Goal: Find specific page/section: Find specific page/section

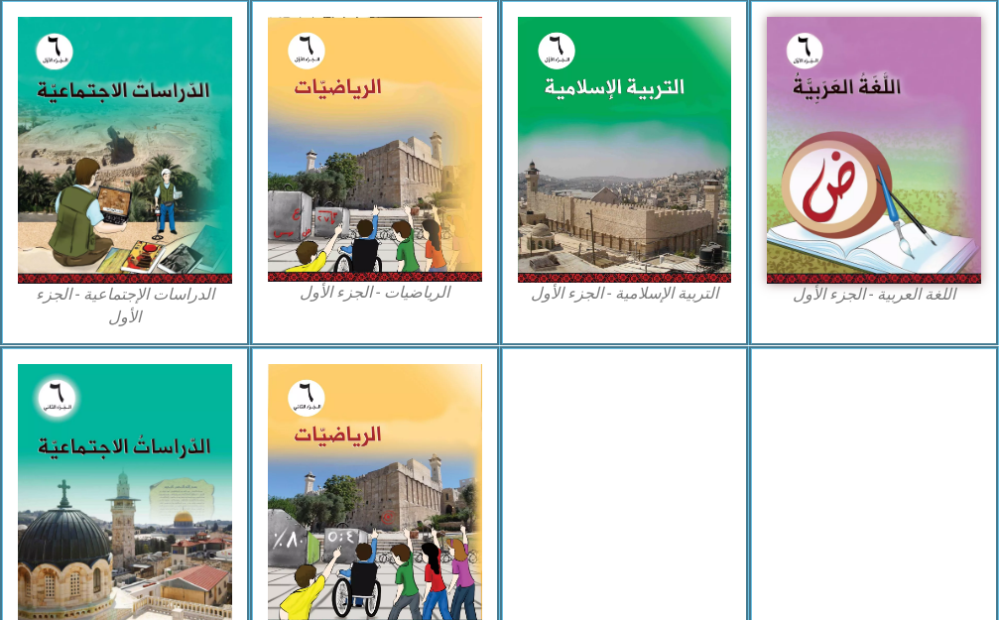
scroll to position [0, 62]
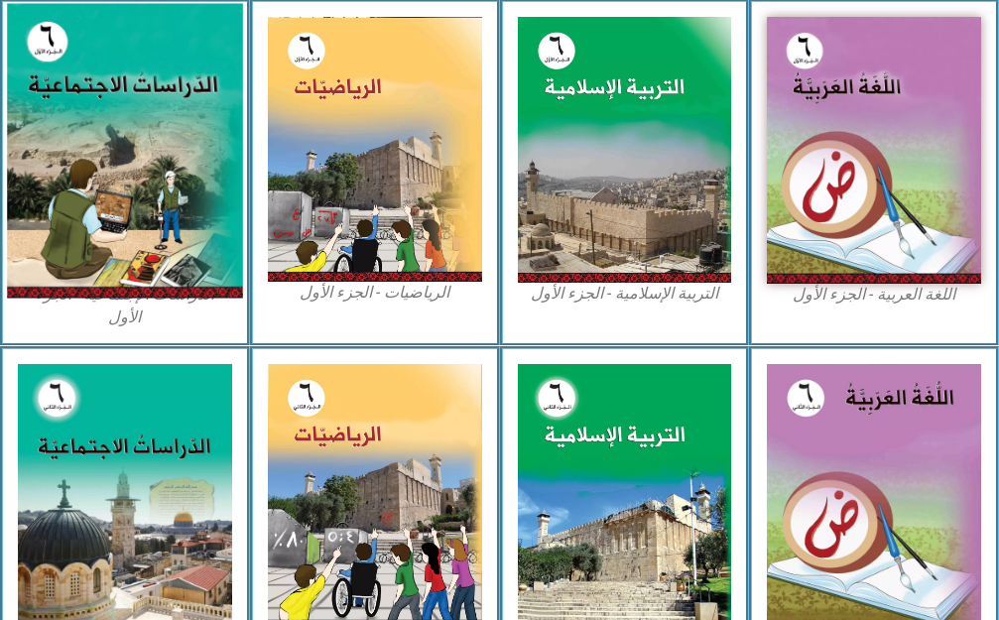
click at [156, 164] on img at bounding box center [124, 150] width 235 height 295
click at [118, 175] on img at bounding box center [124, 150] width 235 height 295
click at [125, 169] on img at bounding box center [124, 150] width 235 height 295
click at [132, 162] on img at bounding box center [124, 150] width 235 height 295
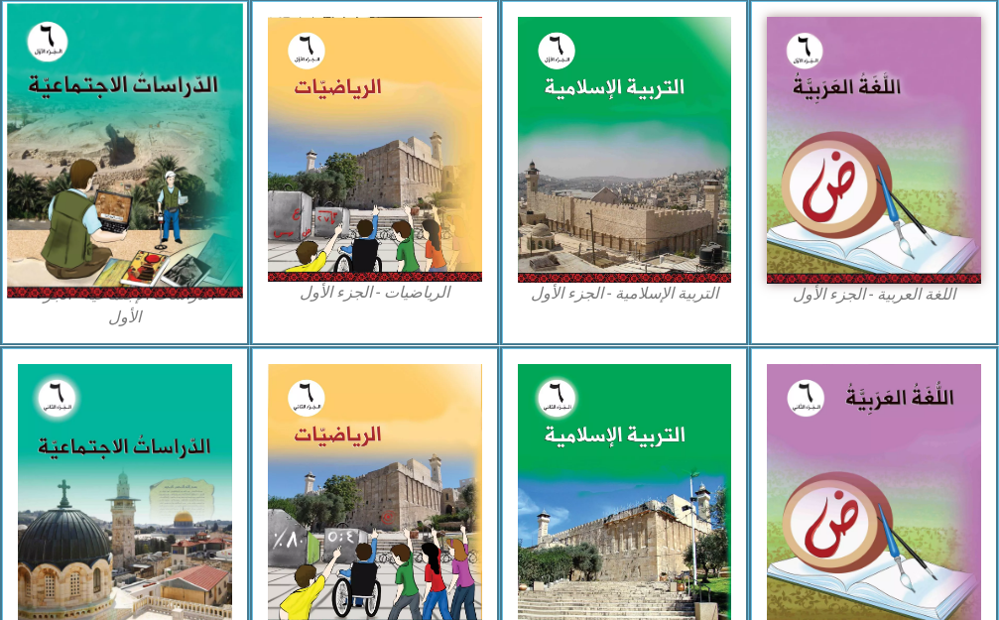
click at [133, 165] on img at bounding box center [124, 150] width 235 height 295
click at [137, 151] on img at bounding box center [124, 150] width 235 height 295
click at [129, 105] on img at bounding box center [124, 150] width 235 height 295
click at [128, 110] on img at bounding box center [124, 150] width 235 height 295
drag, startPoint x: 128, startPoint y: 110, endPoint x: 189, endPoint y: 120, distance: 61.3
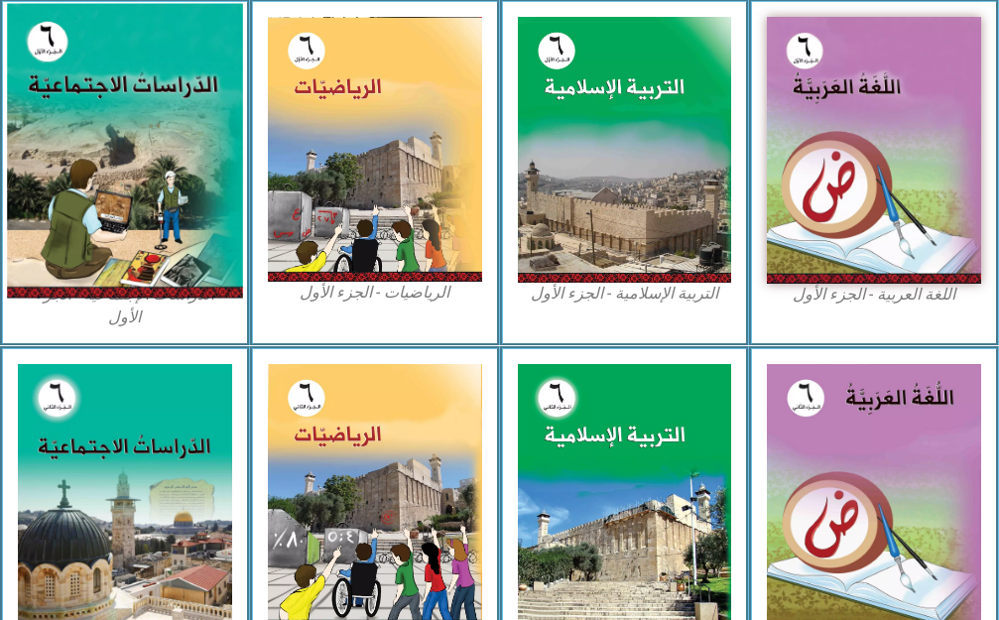
click at [127, 110] on img at bounding box center [124, 150] width 235 height 295
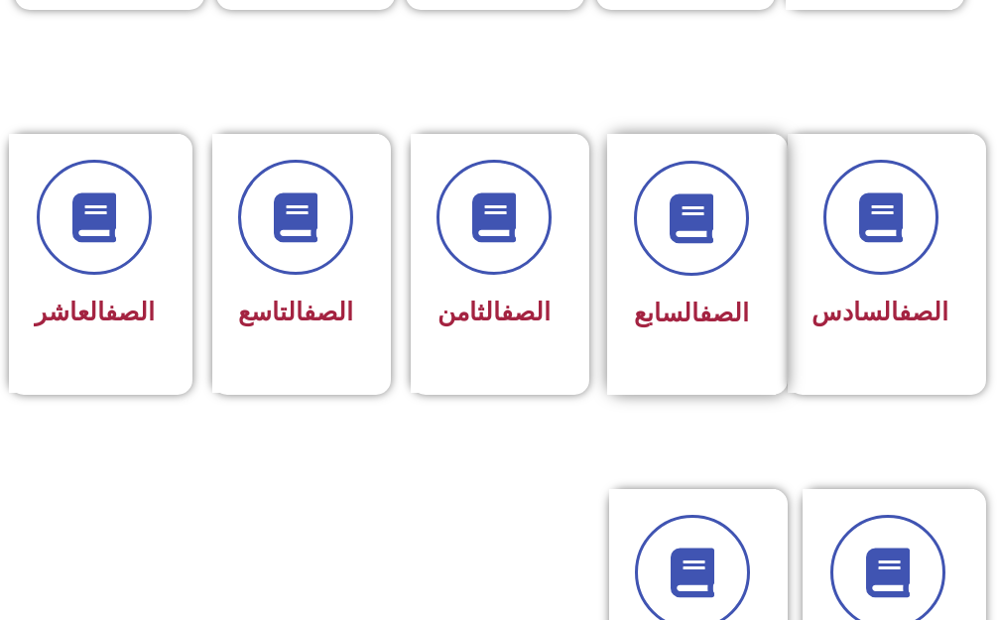
scroll to position [893, 0]
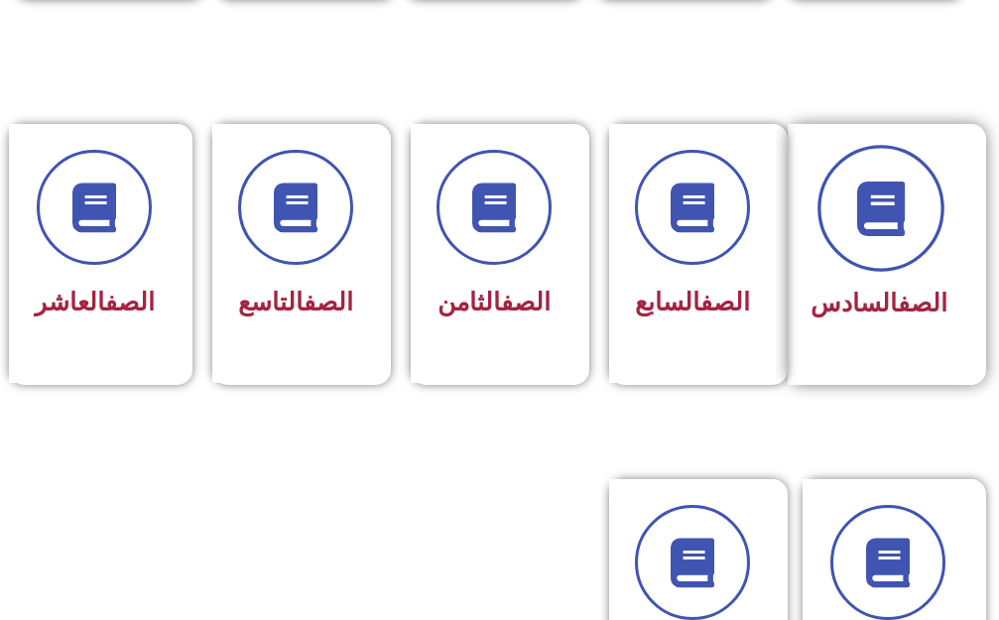
click at [894, 181] on icon at bounding box center [880, 208] width 55 height 55
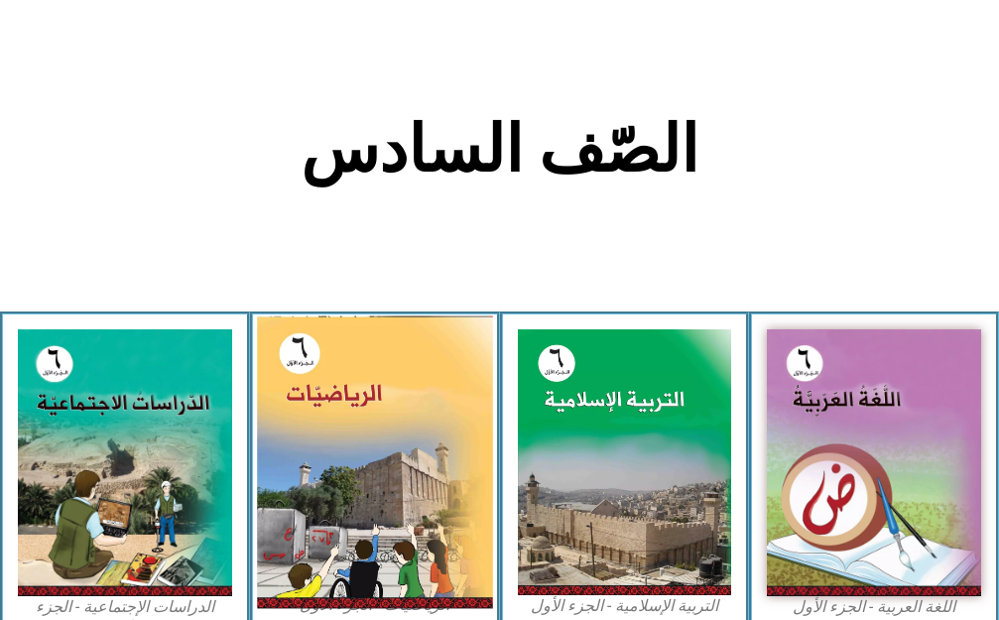
scroll to position [496, 0]
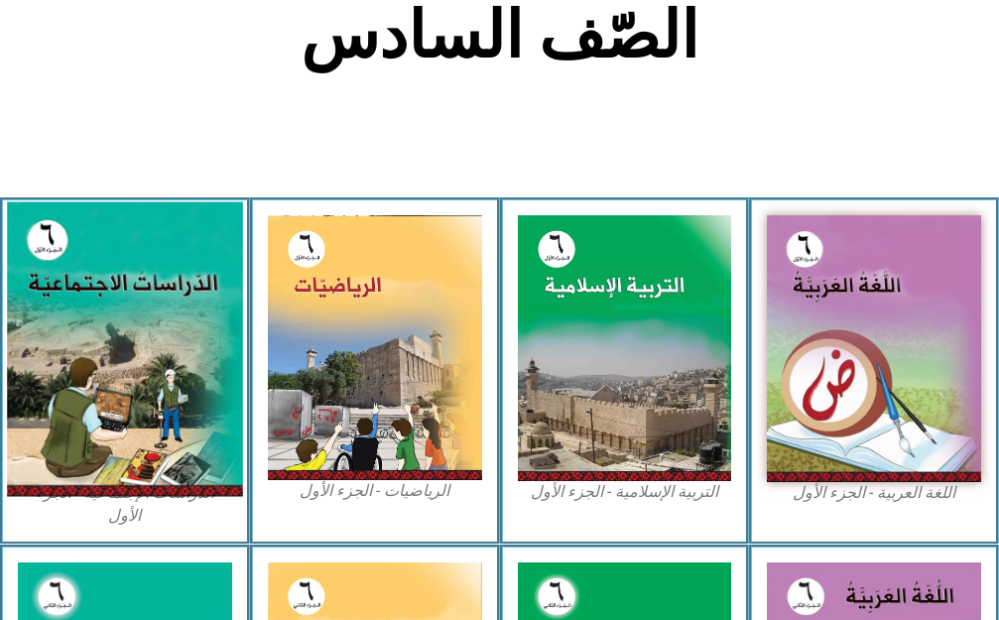
click at [118, 321] on img at bounding box center [124, 348] width 235 height 295
click at [120, 317] on img at bounding box center [124, 348] width 235 height 295
click at [109, 310] on img at bounding box center [124, 348] width 235 height 295
click at [102, 311] on img at bounding box center [124, 348] width 235 height 295
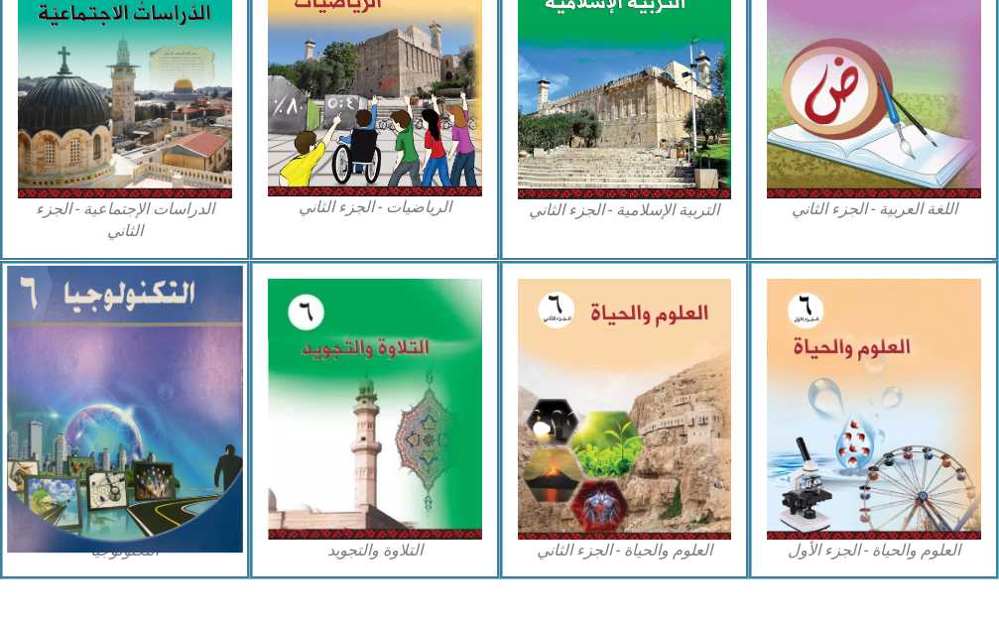
scroll to position [1148, 0]
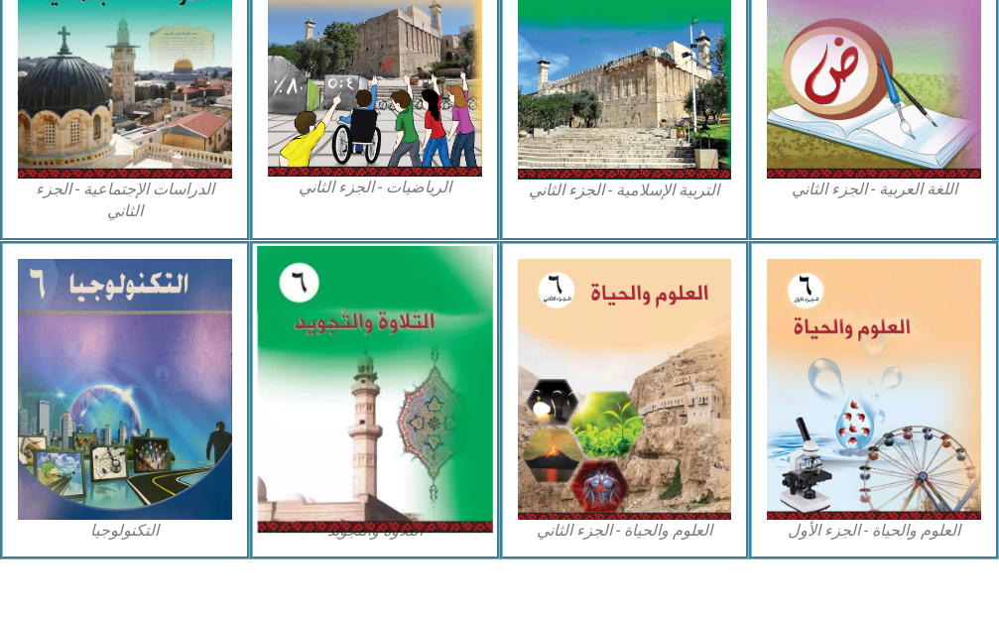
click at [363, 354] on img at bounding box center [374, 388] width 235 height 287
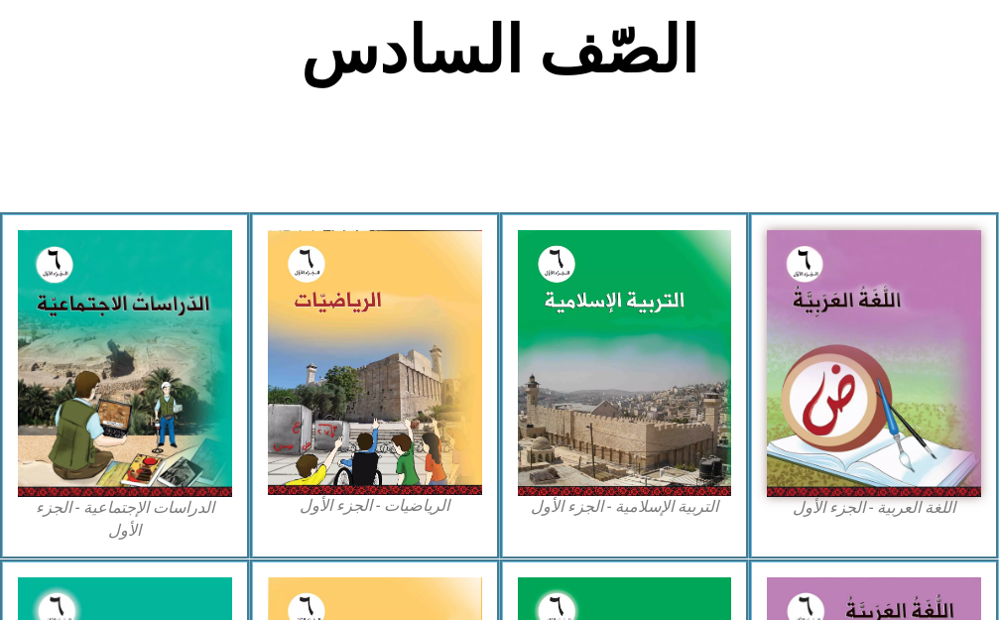
scroll to position [453, 0]
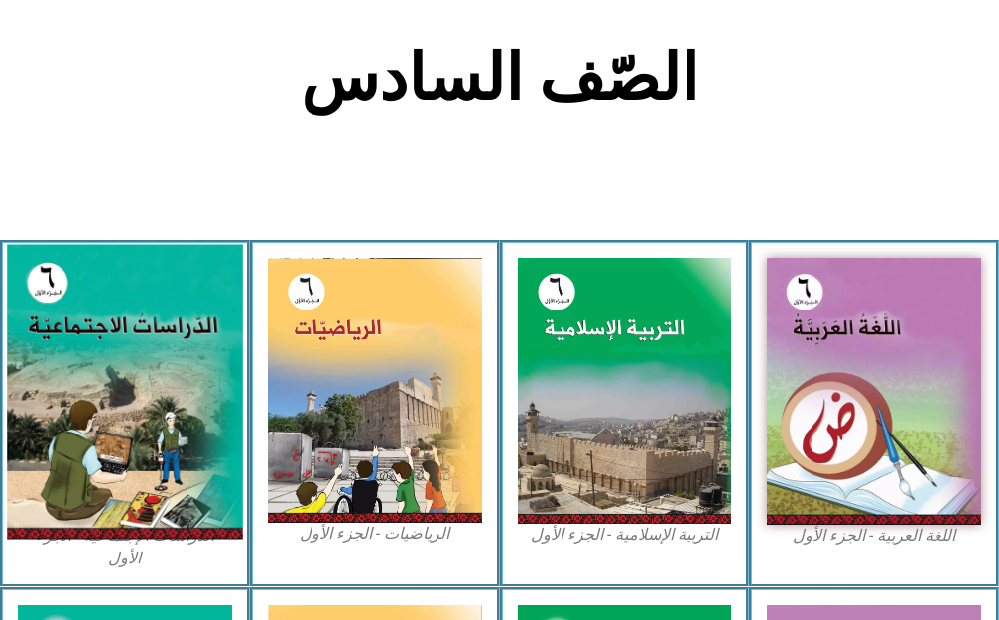
click at [111, 429] on img at bounding box center [124, 391] width 235 height 295
click at [112, 430] on img at bounding box center [124, 391] width 235 height 295
click at [113, 428] on img at bounding box center [124, 391] width 235 height 295
click at [134, 418] on img at bounding box center [124, 391] width 235 height 295
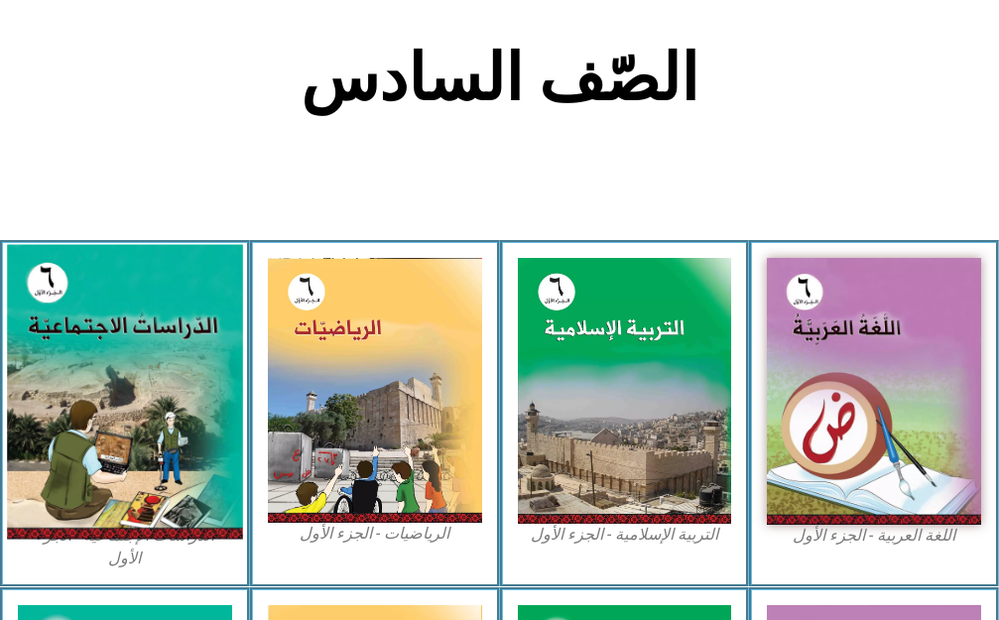
click at [110, 427] on img at bounding box center [124, 391] width 235 height 295
click at [110, 426] on img at bounding box center [124, 391] width 235 height 295
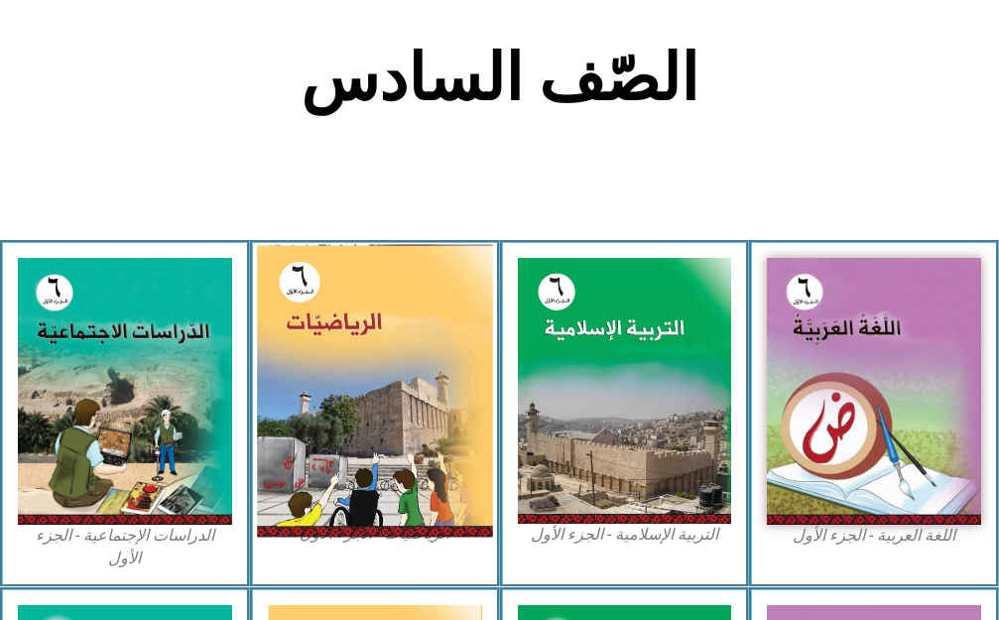
drag, startPoint x: 110, startPoint y: 426, endPoint x: 269, endPoint y: 414, distance: 159.2
click at [123, 420] on img at bounding box center [125, 392] width 214 height 268
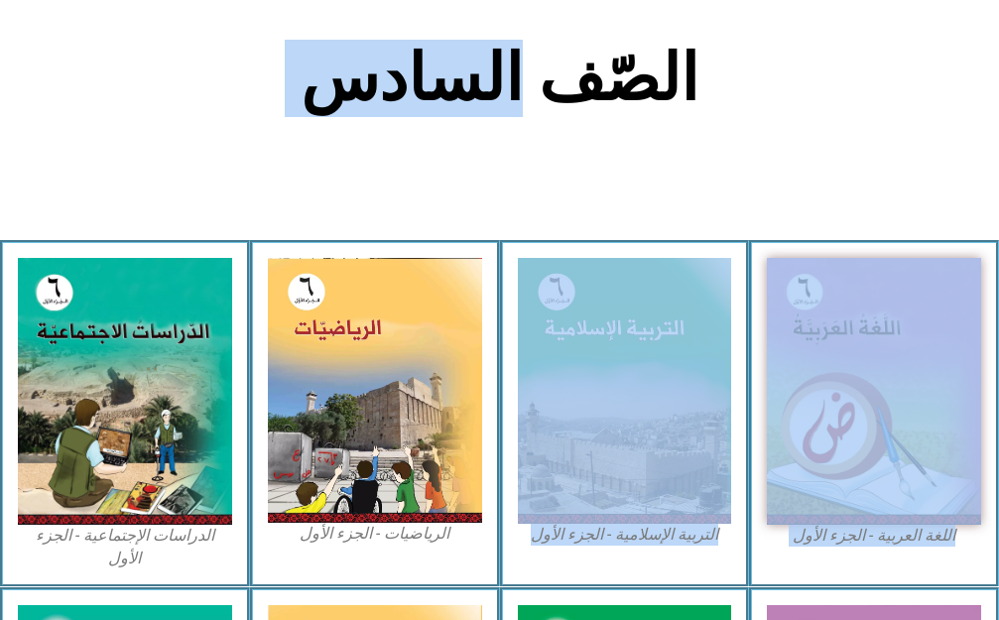
drag, startPoint x: 496, startPoint y: 331, endPoint x: 506, endPoint y: 181, distance: 151.1
click at [506, 181] on div "الصّف السادس اللغة العربية - الجزء الأول​ التربية الإسلامية - الجزء الأول الريا…" at bounding box center [499, 468] width 999 height 1574
drag, startPoint x: 477, startPoint y: 186, endPoint x: 463, endPoint y: 135, distance: 52.5
click at [477, 183] on section "الصّف السادس" at bounding box center [499, 89] width 999 height 302
click at [439, 101] on h2 "الصّف السادس" at bounding box center [500, 78] width 656 height 77
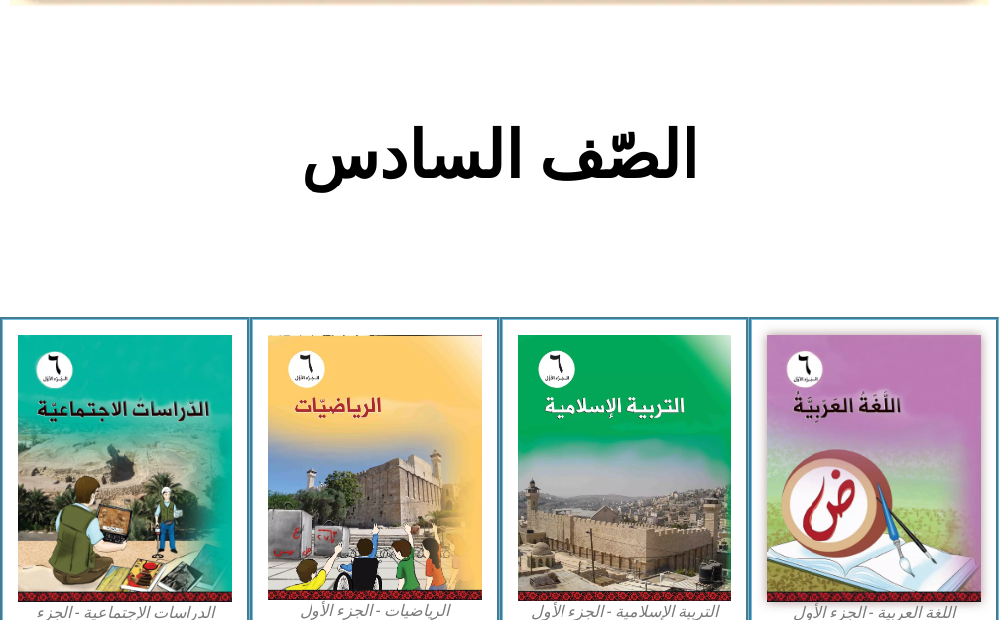
scroll to position [354, 0]
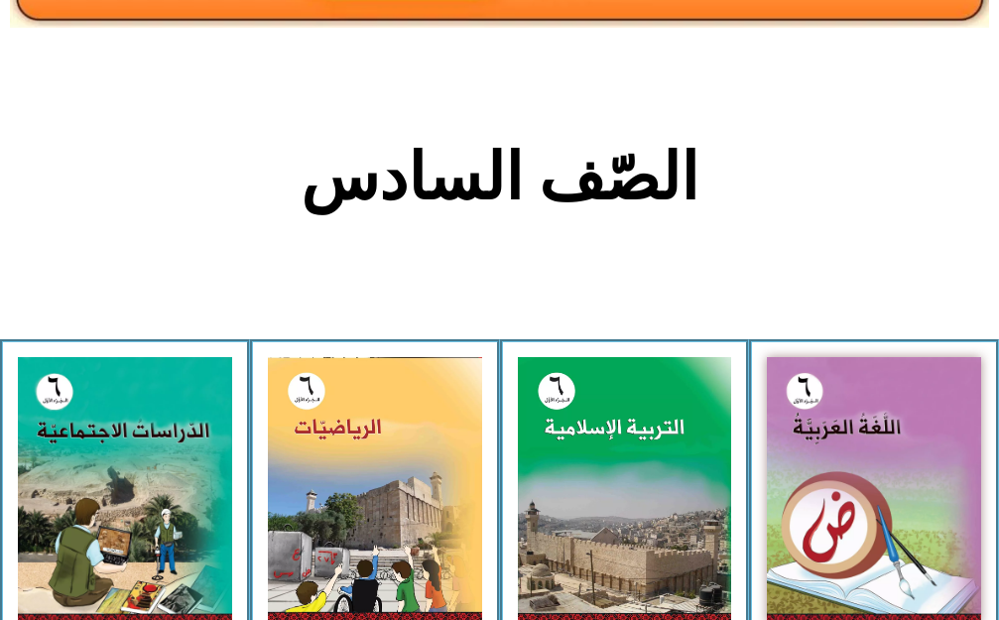
drag, startPoint x: 0, startPoint y: 544, endPoint x: 0, endPoint y: 481, distance: 62.5
click at [0, 493] on div "الدراسات الإجتماعية - الجزء الأول​" at bounding box center [125, 512] width 250 height 347
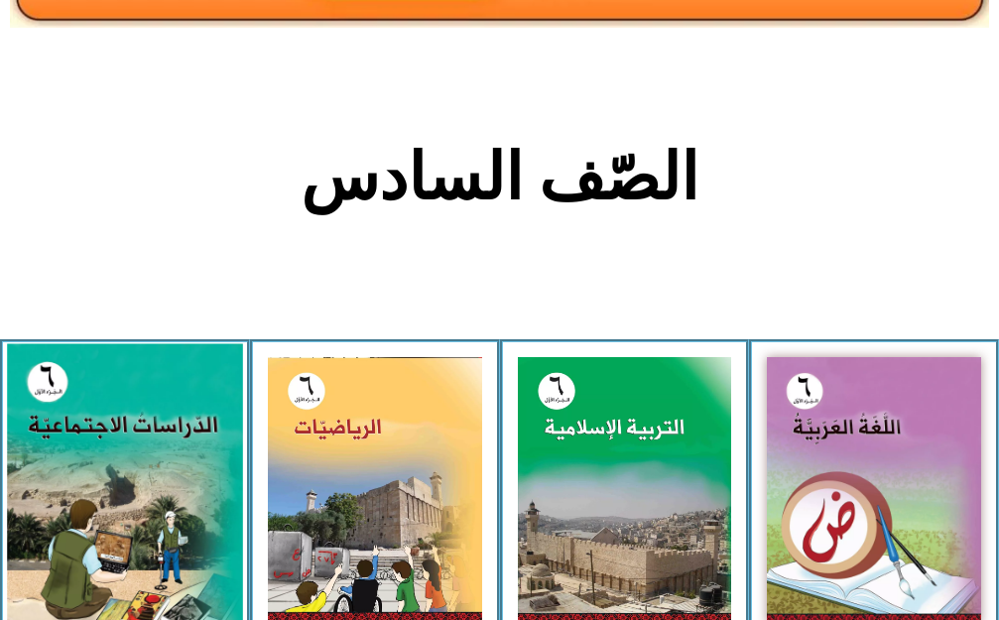
drag, startPoint x: 0, startPoint y: 478, endPoint x: 85, endPoint y: 487, distance: 85.8
click at [35, 478] on div "الدراسات الإجتماعية - الجزء الأول​" at bounding box center [125, 512] width 250 height 347
click at [87, 489] on img at bounding box center [124, 490] width 235 height 295
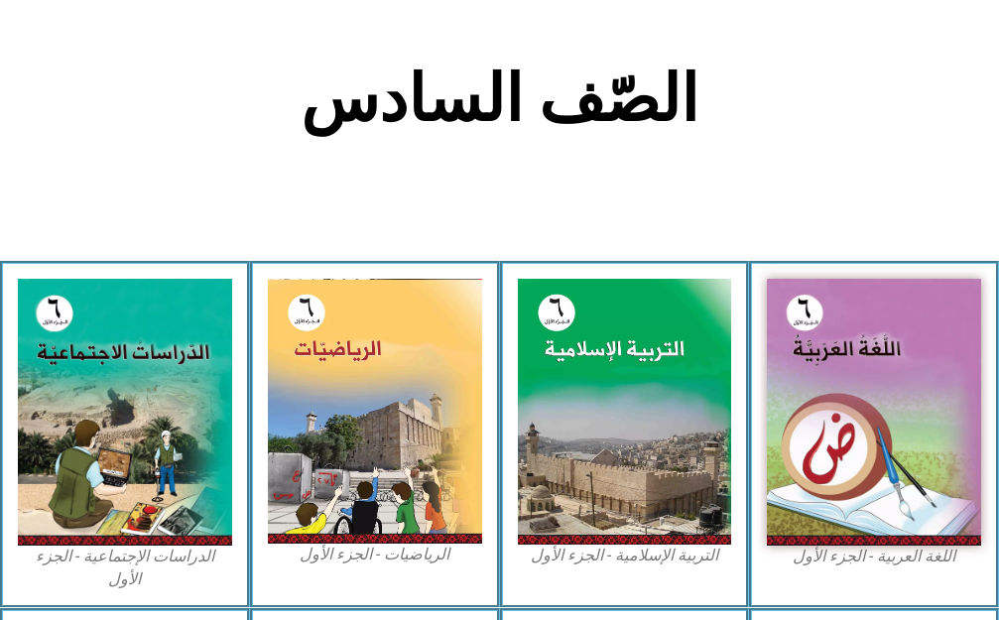
scroll to position [553, 0]
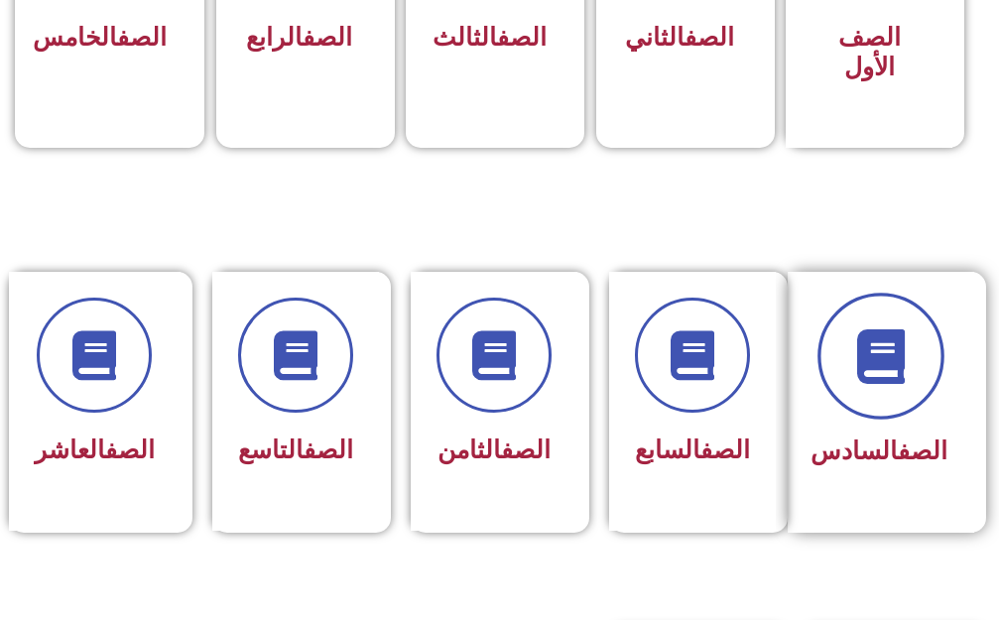
scroll to position [794, 0]
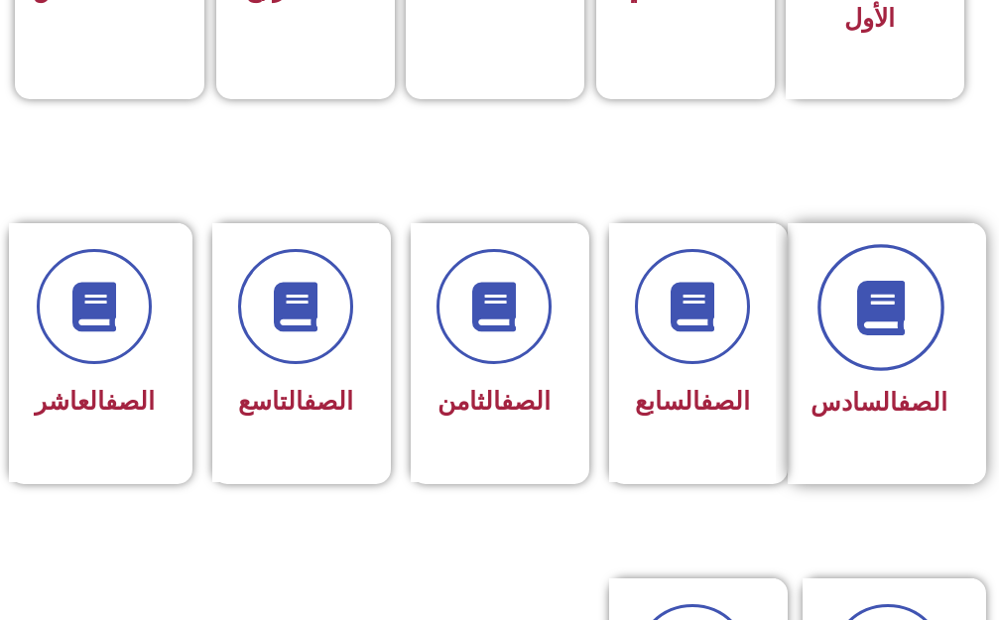
click at [878, 299] on icon at bounding box center [880, 307] width 55 height 55
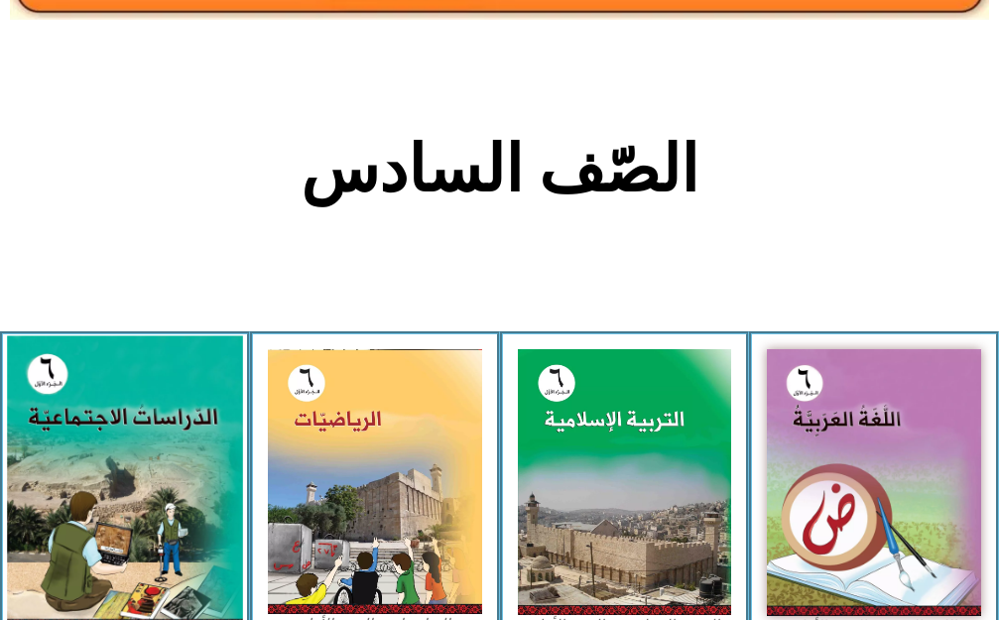
scroll to position [397, 0]
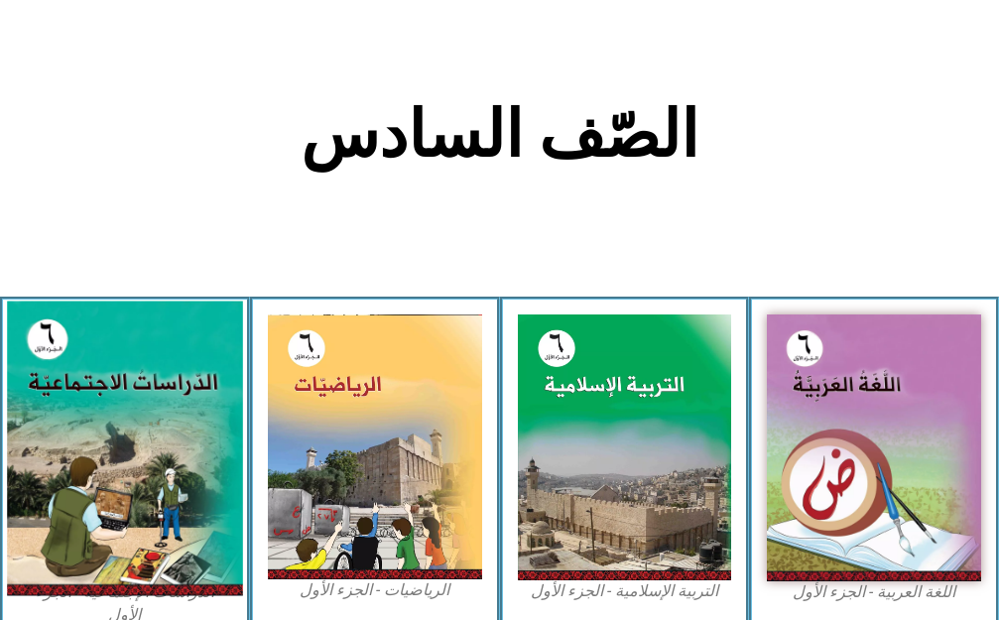
click at [181, 414] on img at bounding box center [124, 448] width 235 height 295
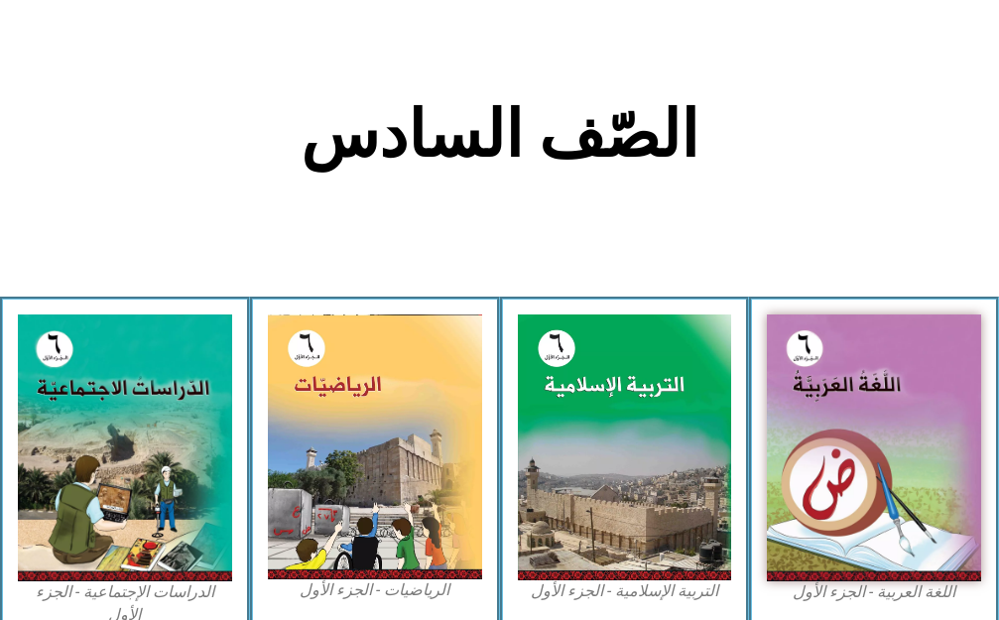
drag, startPoint x: 803, startPoint y: 414, endPoint x: 756, endPoint y: 419, distance: 46.9
click at [803, 414] on img at bounding box center [874, 449] width 214 height 268
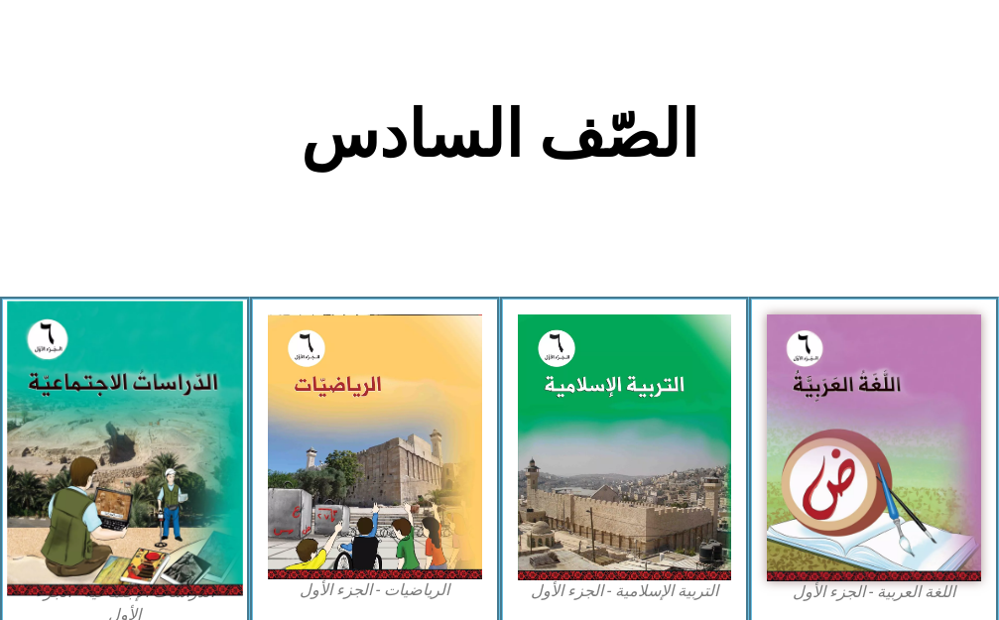
click at [78, 535] on img at bounding box center [124, 448] width 235 height 295
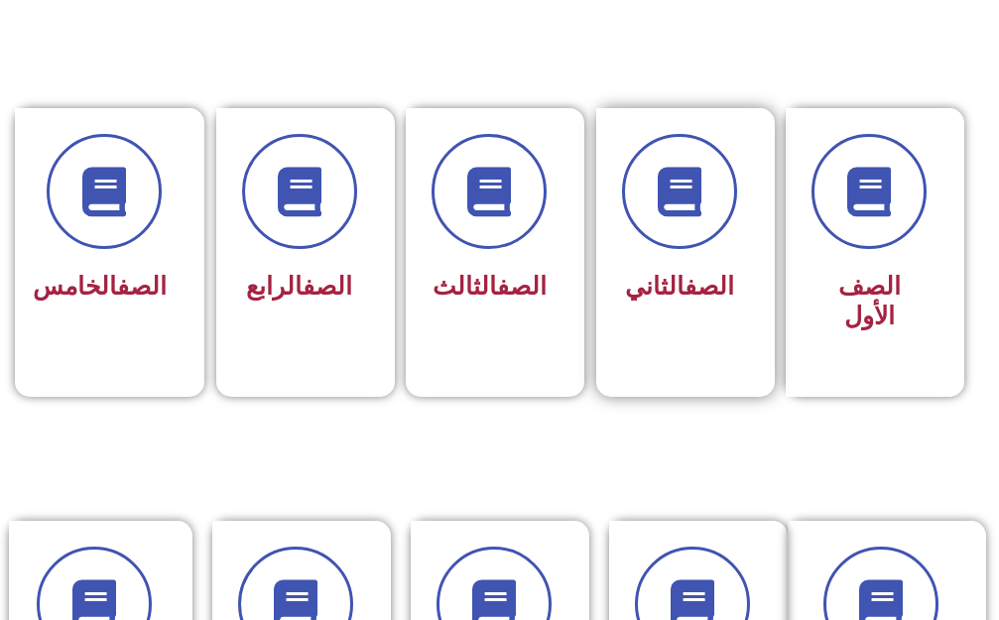
scroll to position [595, 0]
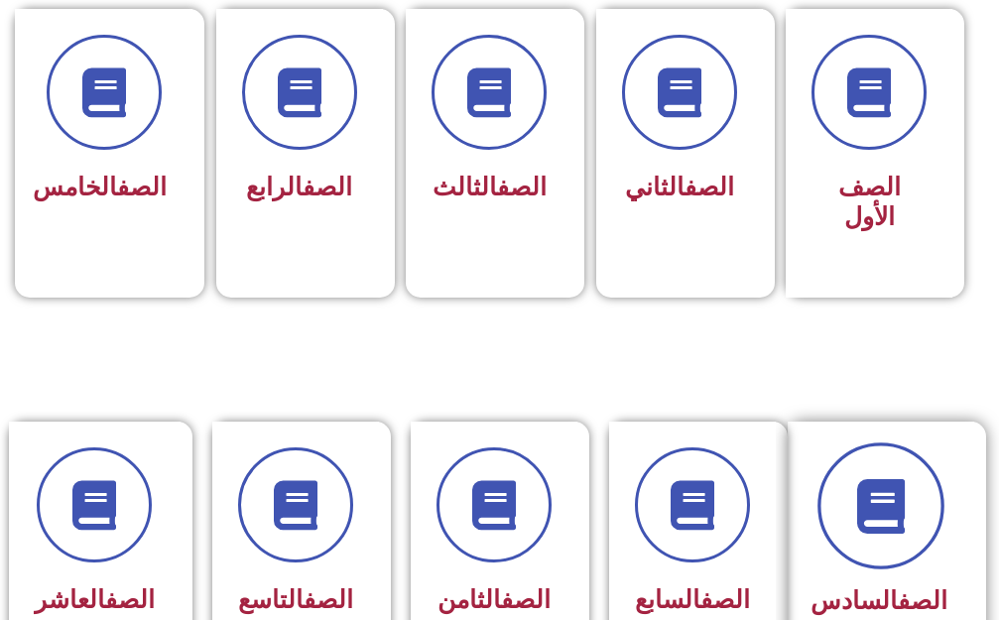
click at [887, 486] on icon at bounding box center [880, 505] width 55 height 55
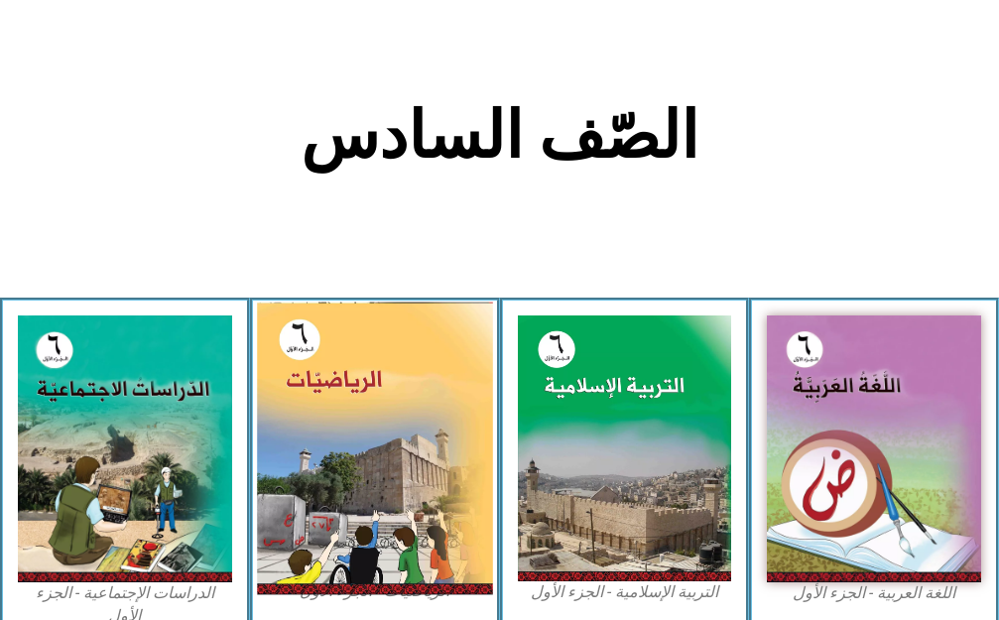
scroll to position [397, 0]
